Goal: Task Accomplishment & Management: Manage account settings

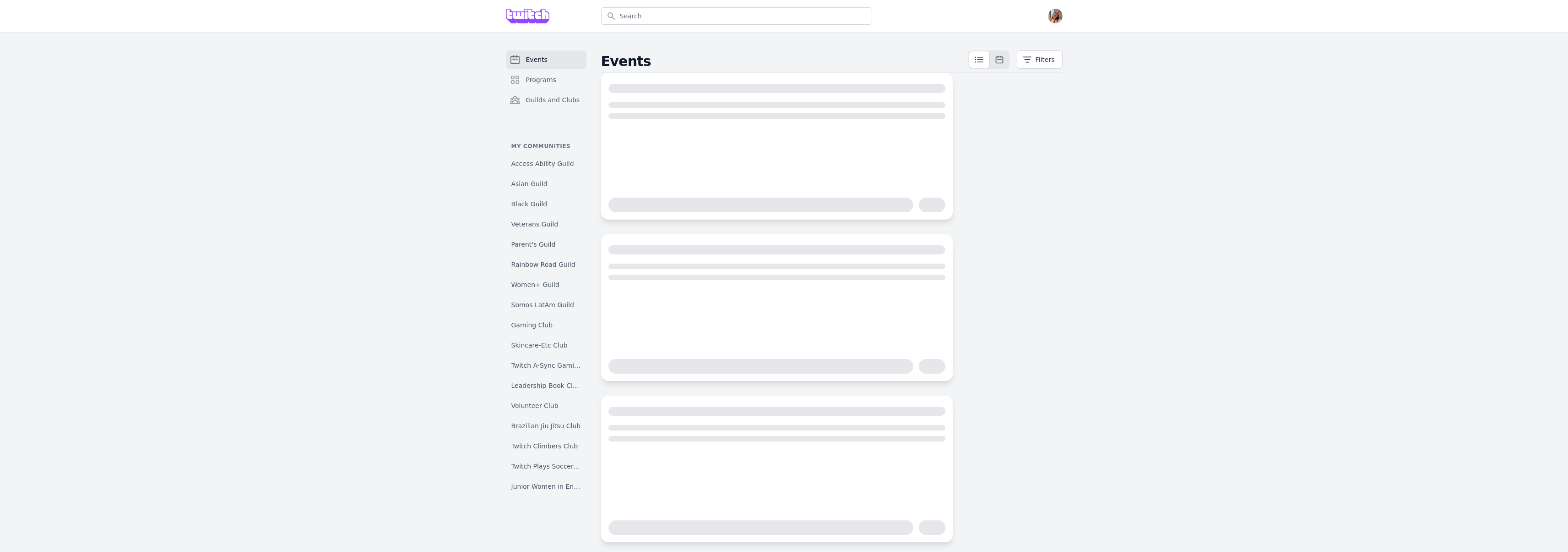
click at [1064, 17] on div "Search Open menu Open user menu" at bounding box center [784, 16] width 586 height 32
click at [1058, 18] on img "button" at bounding box center [1055, 16] width 15 height 15
click at [1047, 34] on link "Admin" at bounding box center [1018, 37] width 88 height 17
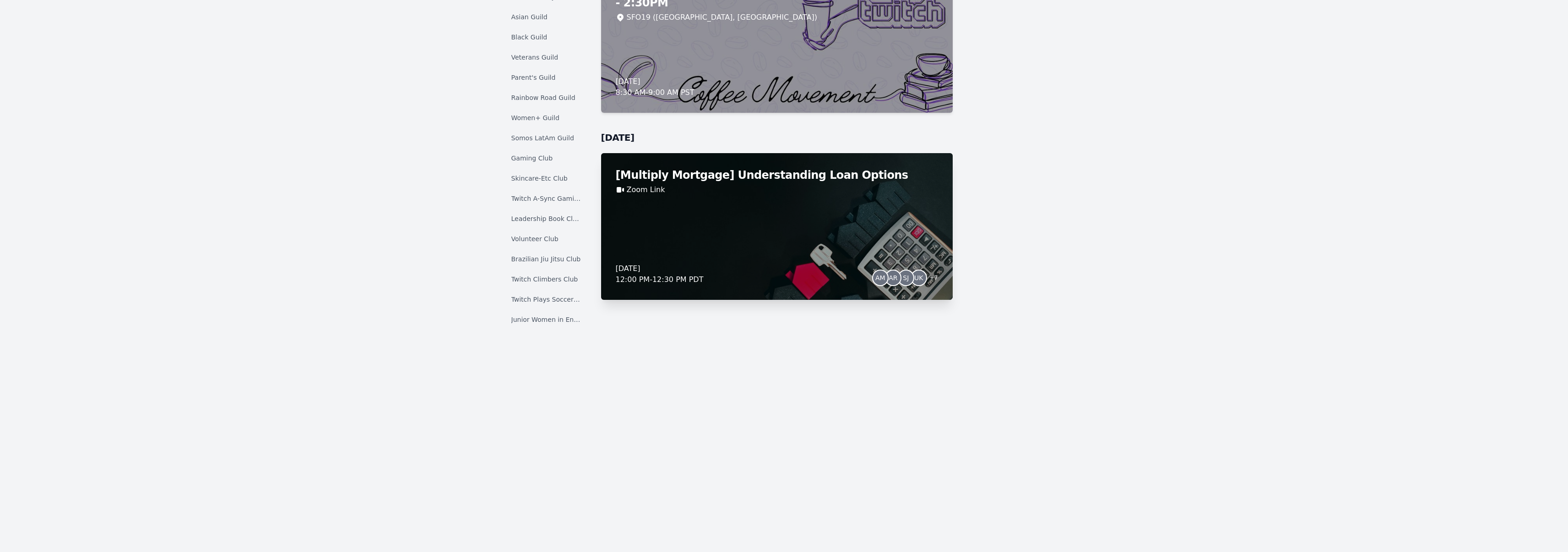
scroll to position [7299, 0]
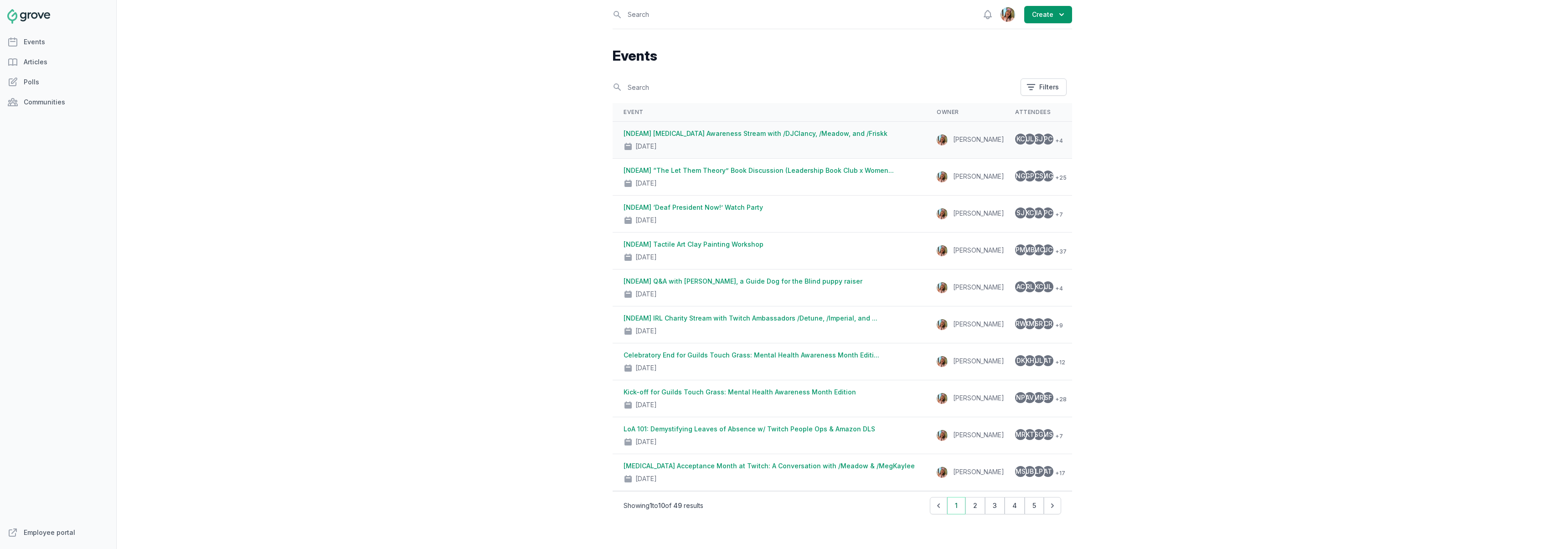
click at [794, 134] on link "[NDEAM] [MEDICAL_DATA] Awareness Stream with /DJClancy, /Meadow, and /Friskk" at bounding box center [755, 133] width 264 height 8
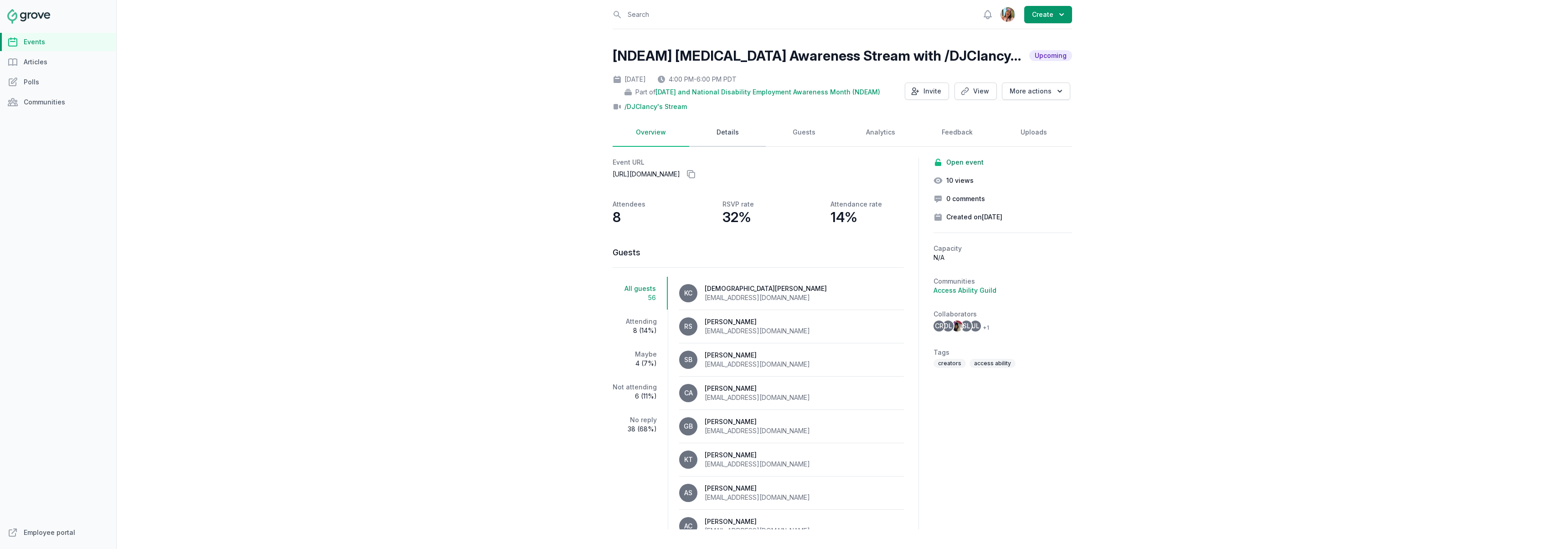
click at [743, 137] on link "Details" at bounding box center [727, 133] width 77 height 28
select select "96"
select select "virtual"
select select "false"
select select "4:00 PM"
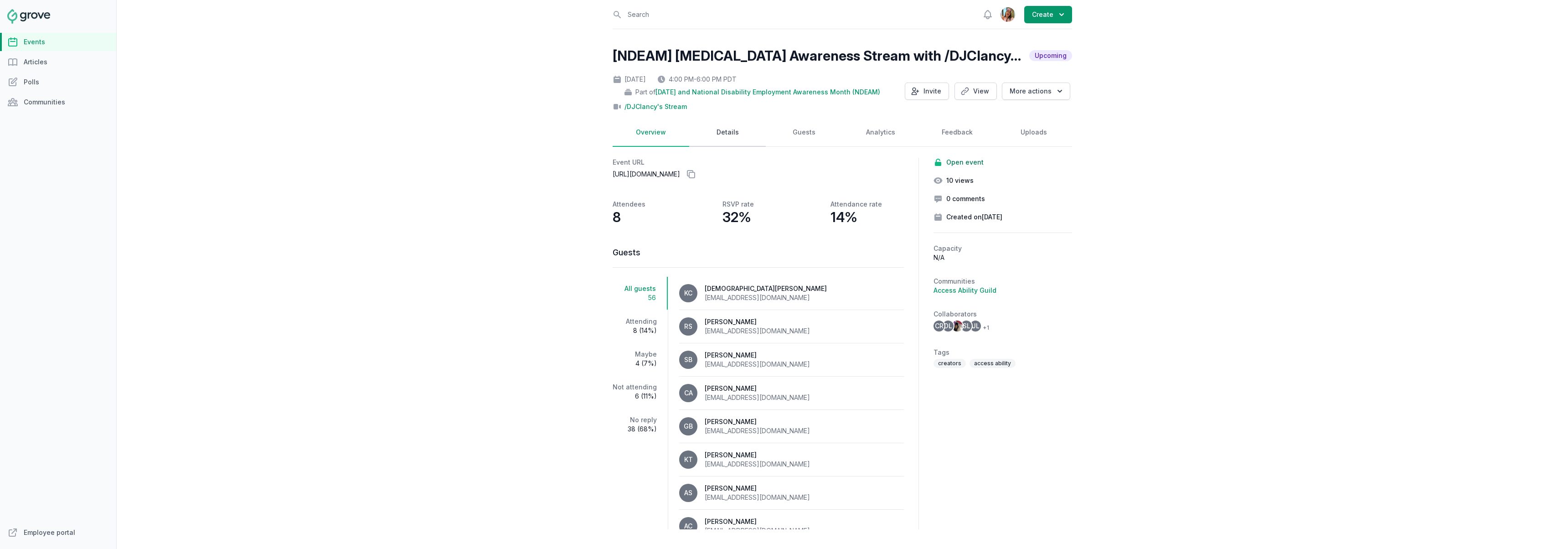
select select "6:00 PM"
select select "89"
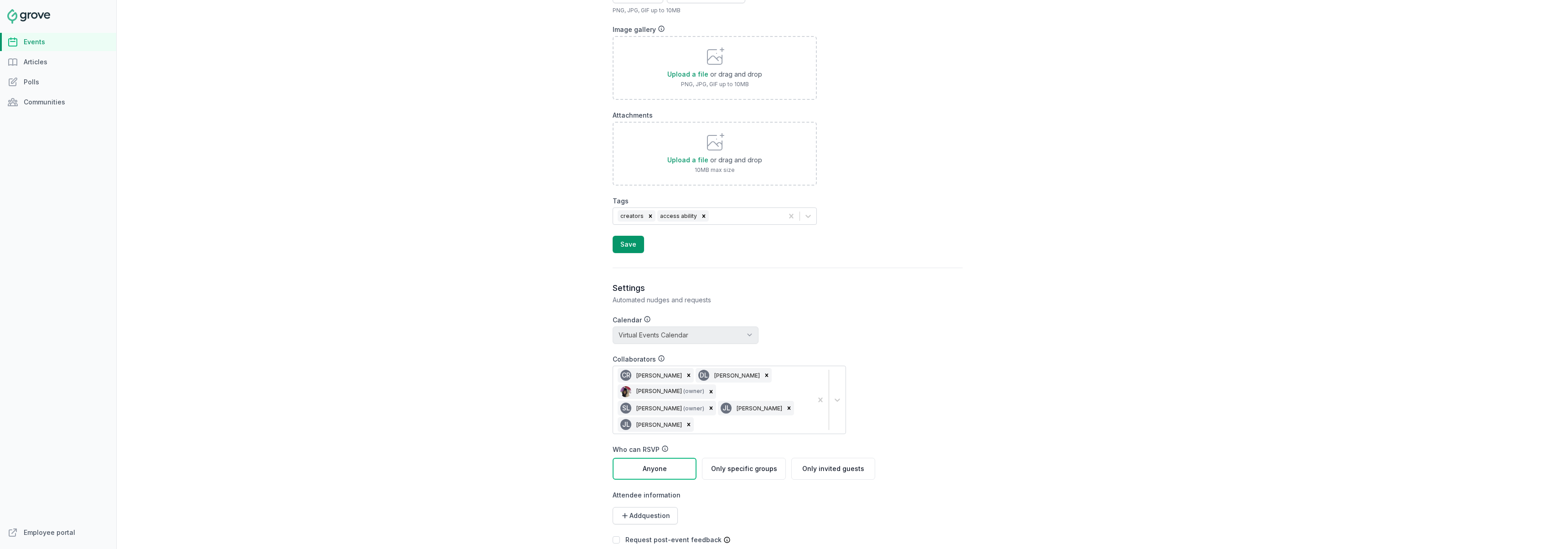
scroll to position [930, 0]
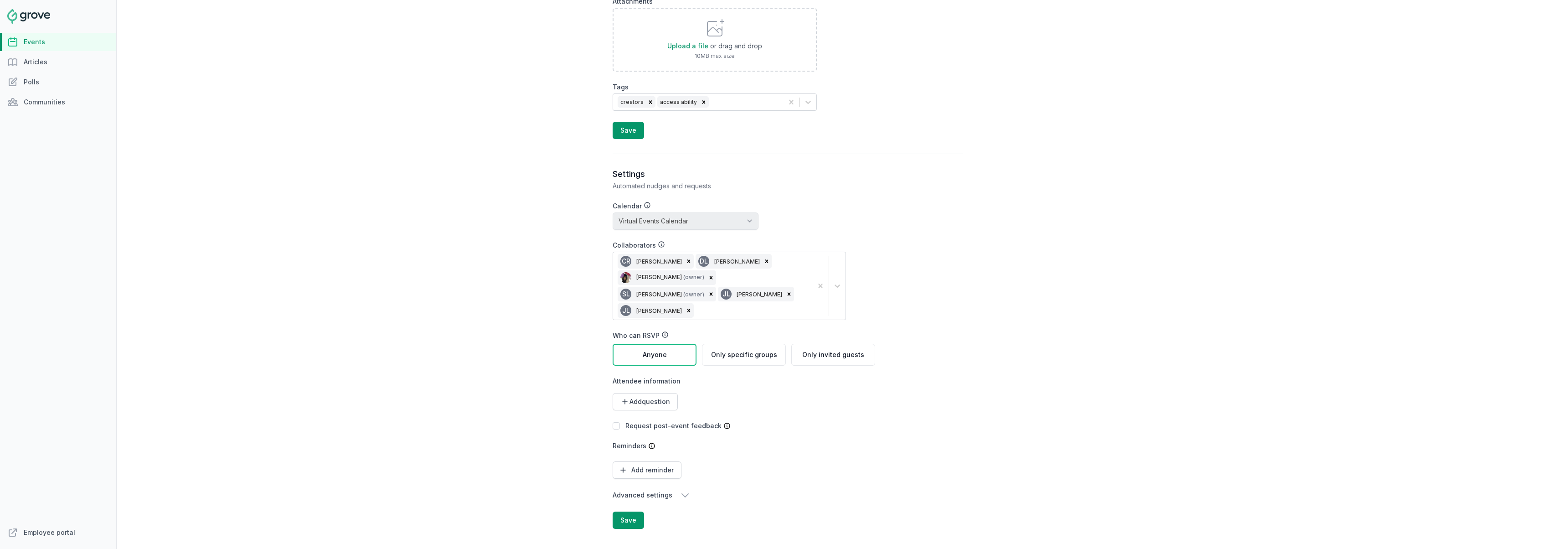
click at [764, 292] on div "CR [PERSON_NAME] DL [PERSON_NAME] [PERSON_NAME] (owner) SL [PERSON_NAME] (owner…" at bounding box center [712, 285] width 199 height 67
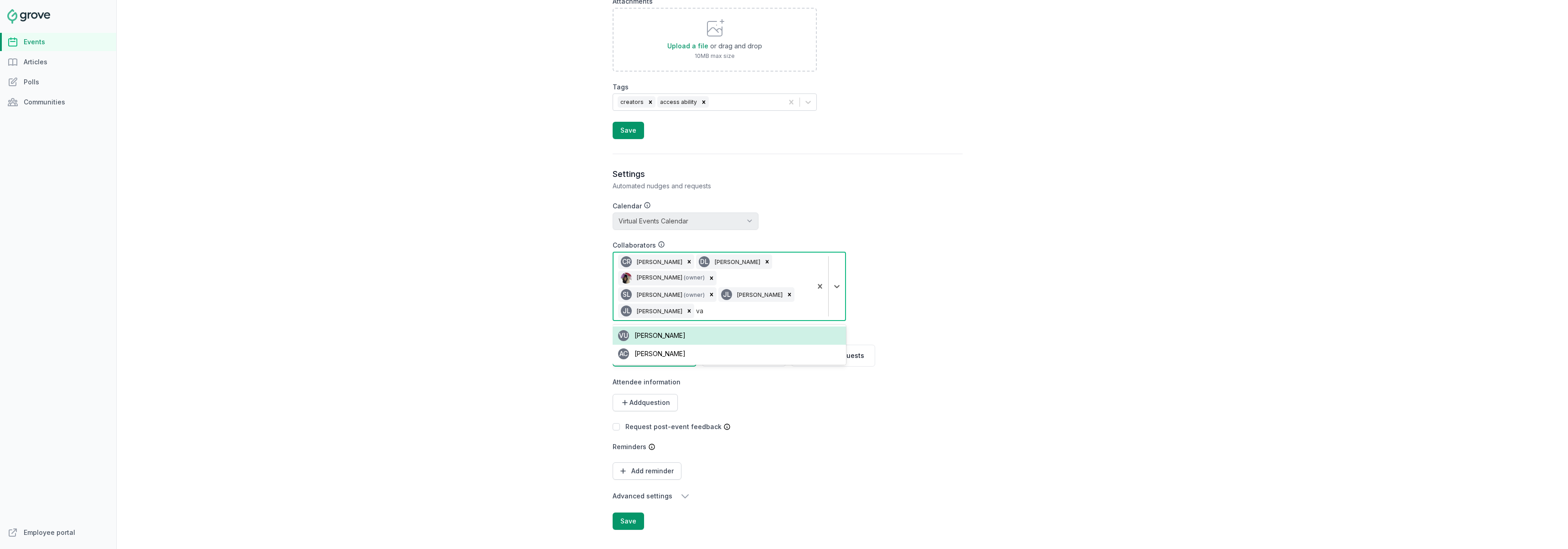
type input "v"
